Goal: Information Seeking & Learning: Find specific fact

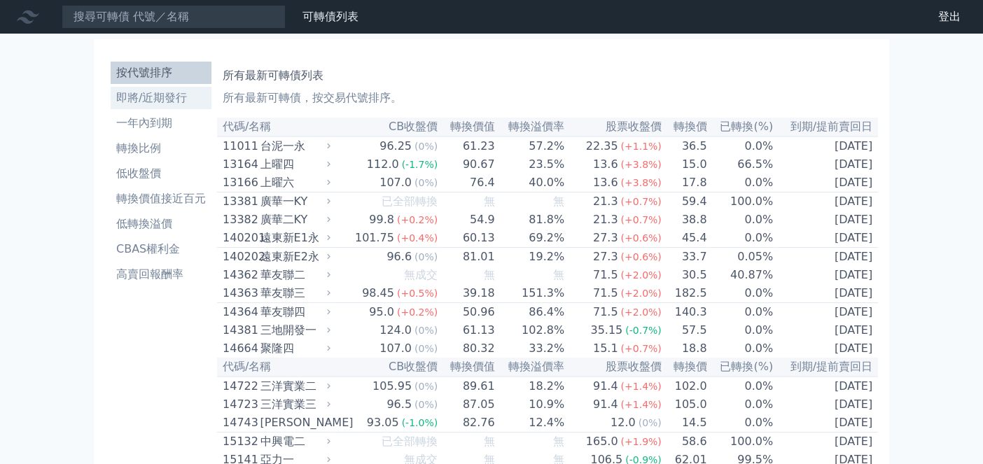
click at [179, 101] on li "即將/近期發行" at bounding box center [161, 98] width 101 height 17
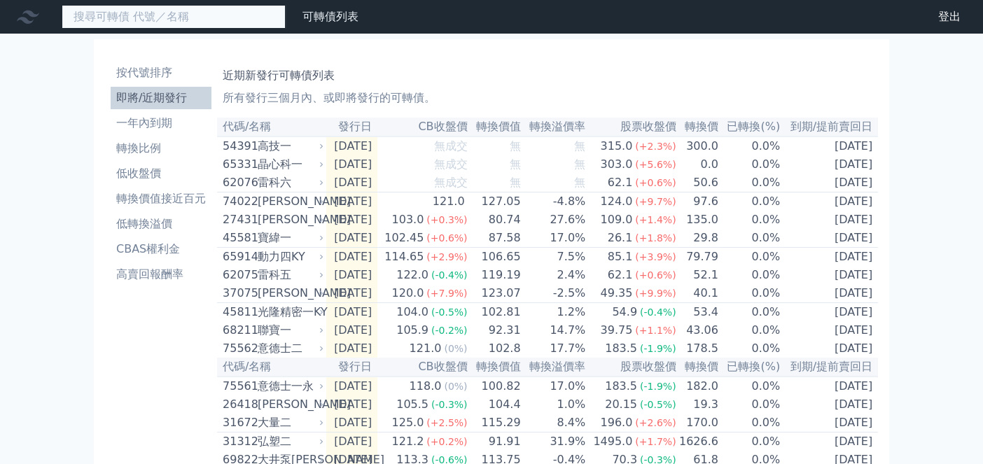
click at [197, 16] on input at bounding box center [174, 17] width 224 height 24
click at [199, 28] on input at bounding box center [174, 17] width 224 height 24
click at [200, 24] on input at bounding box center [174, 17] width 224 height 24
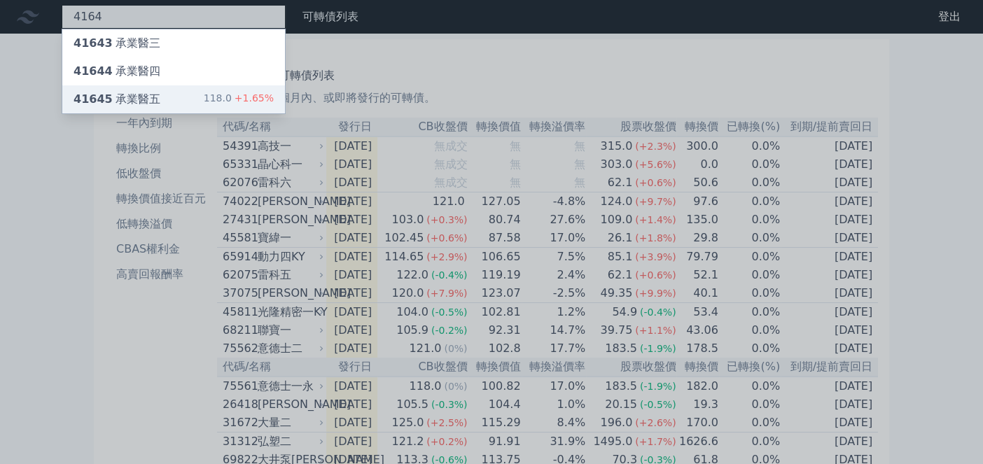
type input "4164"
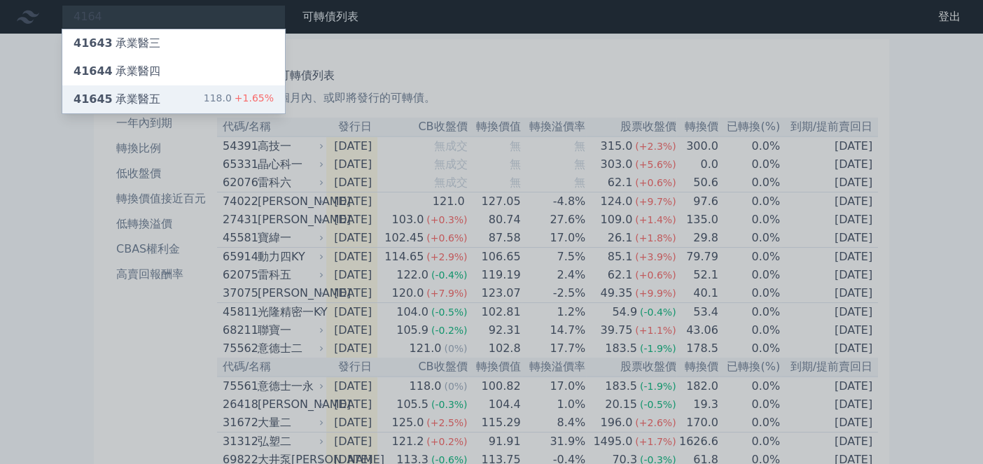
click at [218, 91] on div "118.0 +1.65%" at bounding box center [239, 99] width 70 height 17
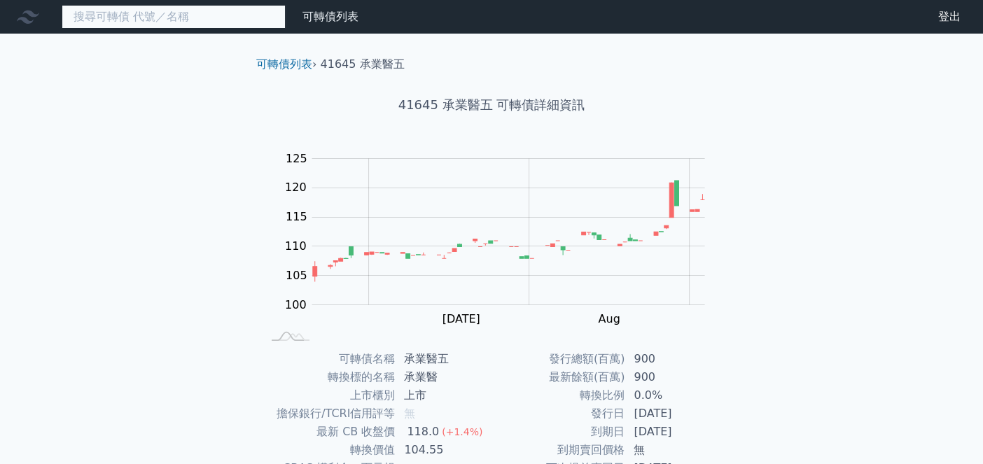
click at [179, 24] on input at bounding box center [174, 17] width 224 height 24
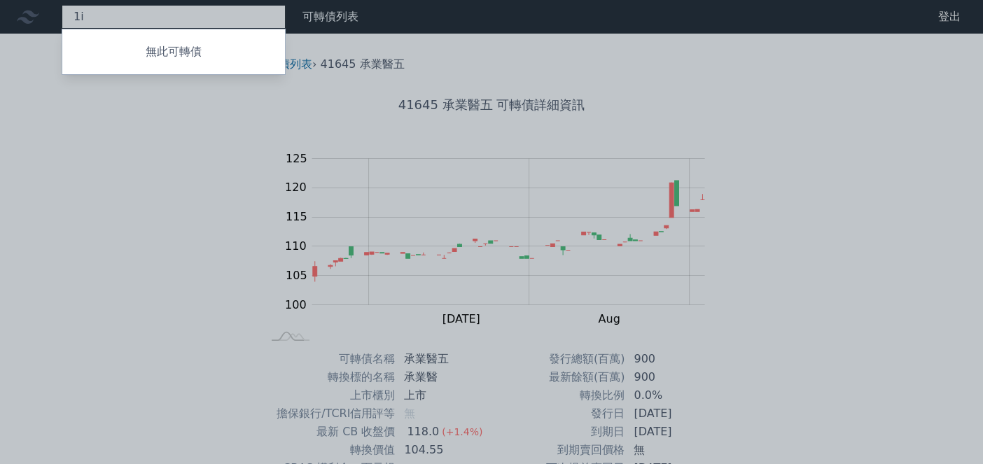
type input "1"
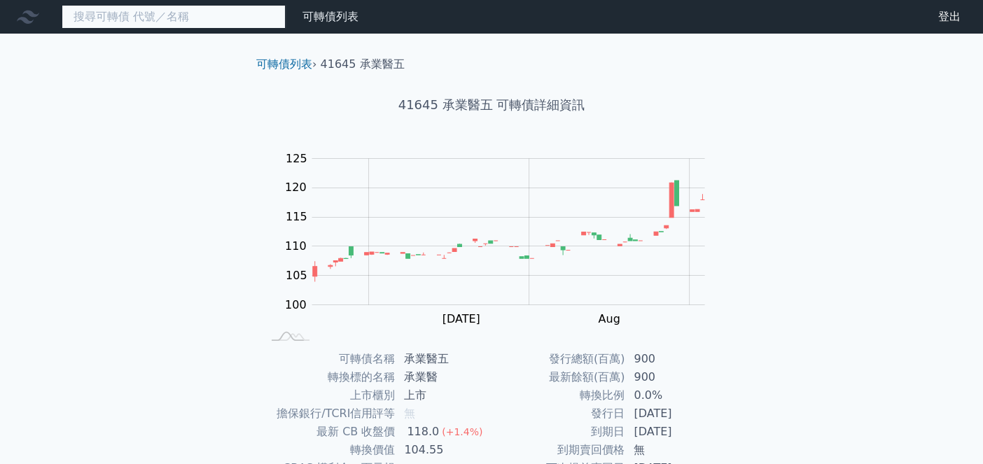
click at [140, 20] on input at bounding box center [174, 17] width 224 height 24
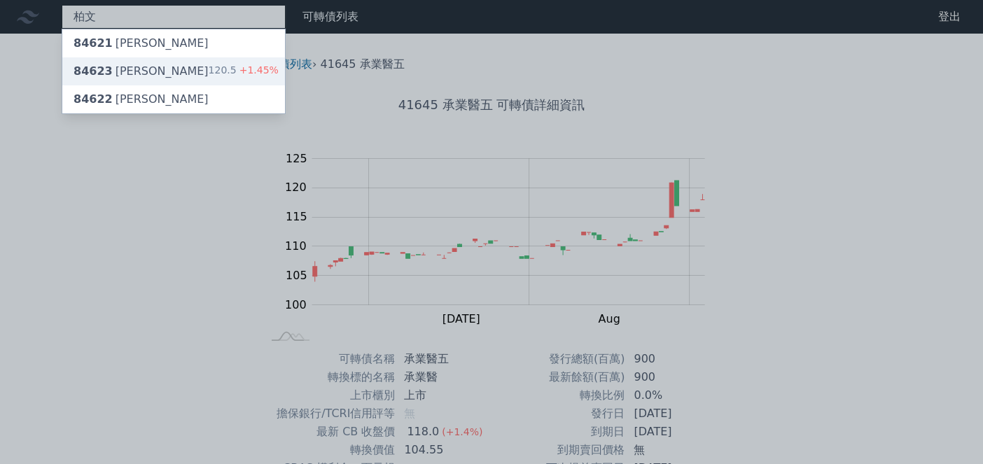
type input "柏文"
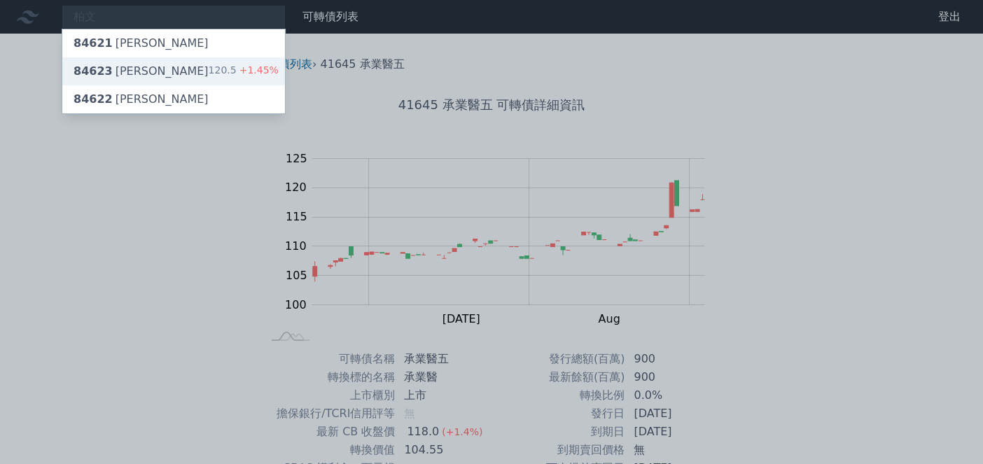
click at [151, 62] on div "84623 柏文三 120.5 +1.45%" at bounding box center [173, 71] width 223 height 28
